Goal: Task Accomplishment & Management: Use online tool/utility

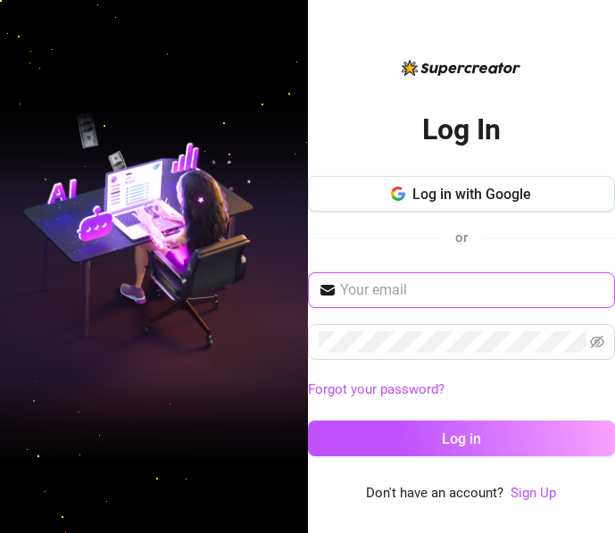
click at [456, 292] on input "text" at bounding box center [472, 289] width 265 height 21
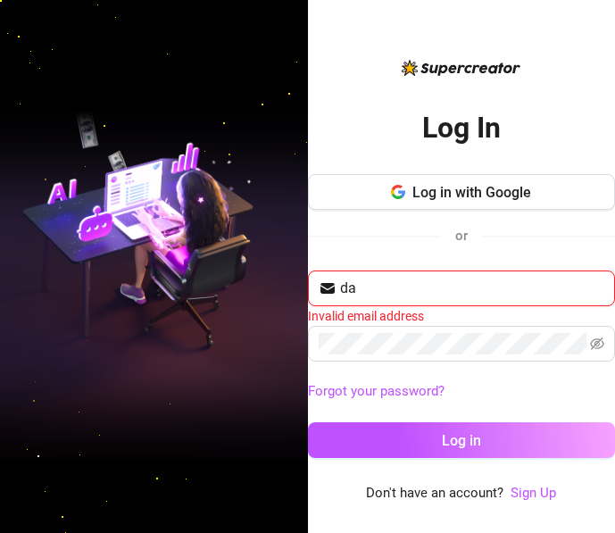
type input "[EMAIL_ADDRESS][DOMAIN_NAME]"
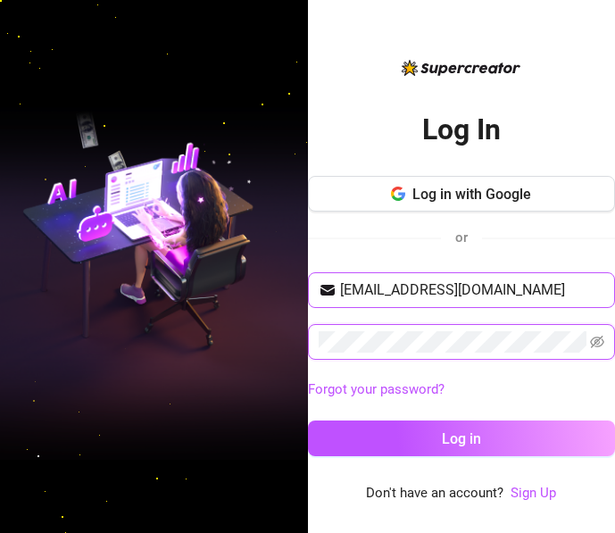
click at [308, 420] on button "Log in" at bounding box center [462, 438] width 308 height 36
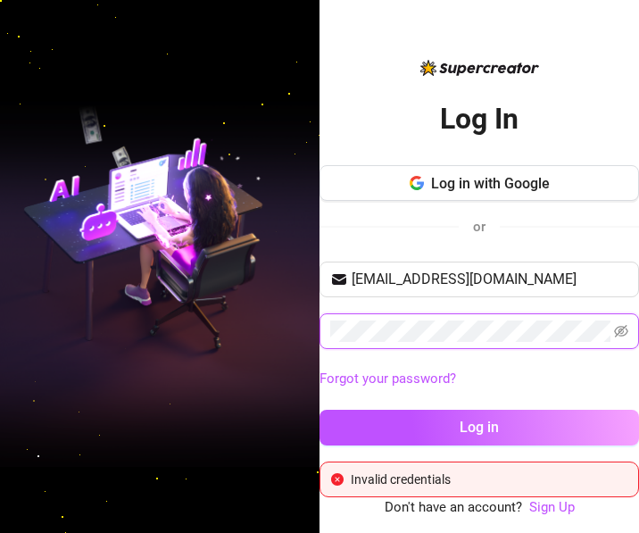
click at [242, 328] on div "Log In Log in with Google or [EMAIL_ADDRESS][DOMAIN_NAME] Forgot your password?…" at bounding box center [319, 266] width 639 height 533
click at [319, 409] on button "Log in" at bounding box center [478, 427] width 319 height 36
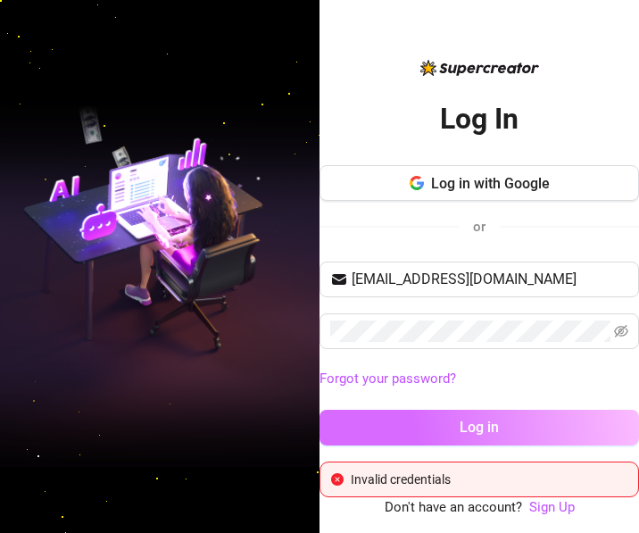
click at [478, 434] on span "Log in" at bounding box center [478, 426] width 39 height 17
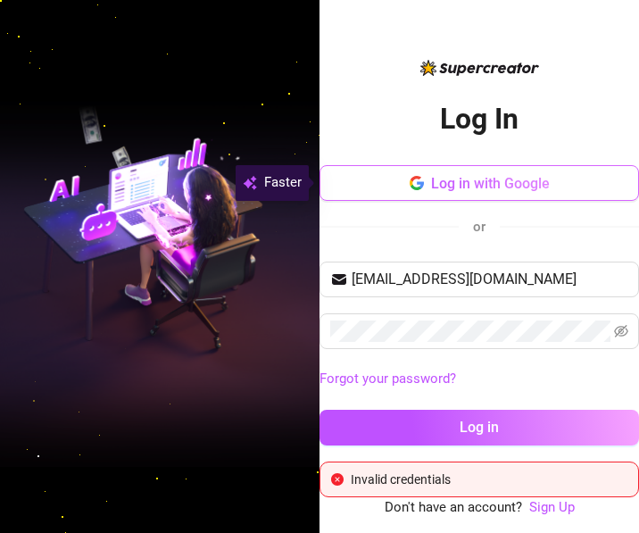
click at [527, 170] on button "Log in with Google" at bounding box center [478, 183] width 319 height 36
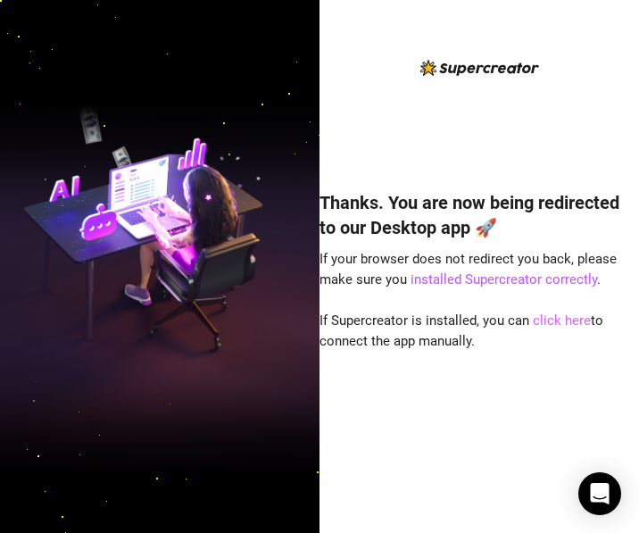
click at [564, 316] on link "click here" at bounding box center [562, 320] width 58 height 16
